Goal: Obtain resource: Obtain resource

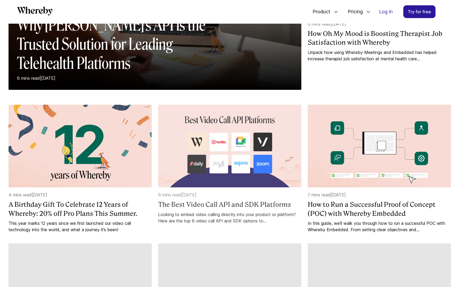
scroll to position [168, 0]
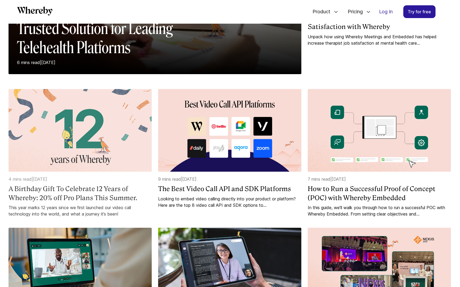
click at [49, 195] on h4 "A Birthday Gift To Celebrate 12 Years of Whereby: 20% off Pro Plans This Summer." at bounding box center [80, 194] width 143 height 18
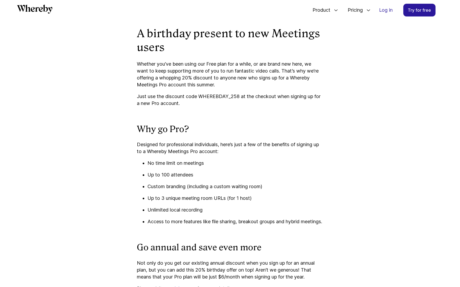
scroll to position [500, 0]
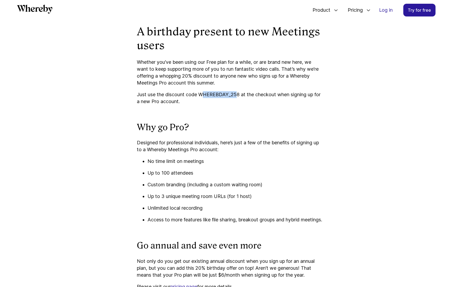
drag, startPoint x: 202, startPoint y: 95, endPoint x: 237, endPoint y: 94, distance: 35.1
click at [237, 94] on p "Just use the discount code WHEREBDAY_258 at the checkout when signing up for a …" at bounding box center [230, 98] width 186 height 14
drag, startPoint x: 199, startPoint y: 95, endPoint x: 239, endPoint y: 94, distance: 39.9
click at [238, 94] on p "Just use the discount code WHEREBDAY_258 at the checkout when signing up for a …" at bounding box center [230, 98] width 186 height 14
copy p "WHEREBDAY_258"
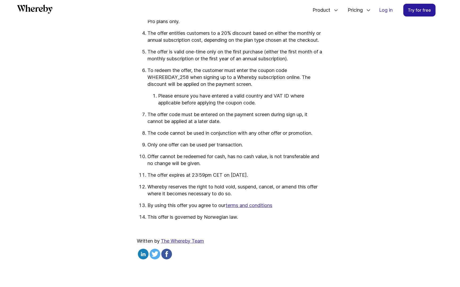
scroll to position [927, 0]
